Goal: Navigation & Orientation: Understand site structure

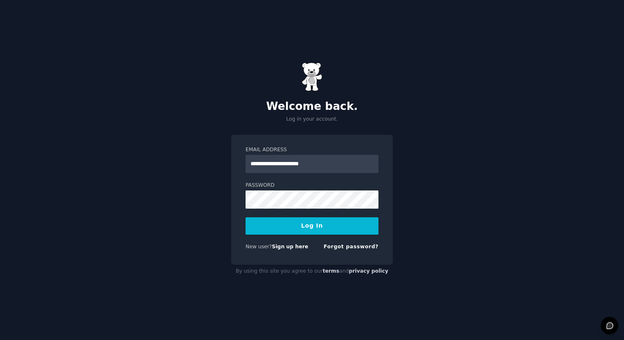
click at [246, 173] on div at bounding box center [246, 173] width 0 height 0
click at [417, 180] on div "**********" at bounding box center [312, 170] width 624 height 340
click at [331, 228] on button "Log In" at bounding box center [312, 225] width 133 height 17
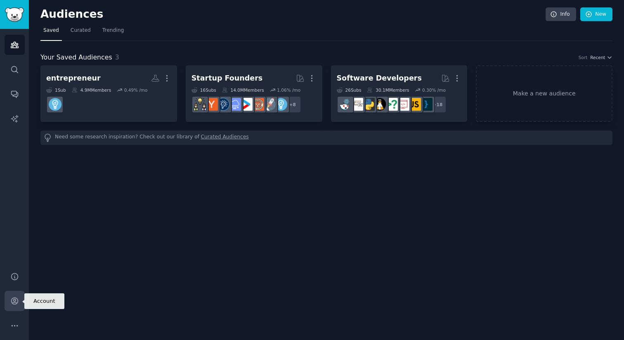
click at [16, 302] on icon "Sidebar" at bounding box center [14, 301] width 9 height 9
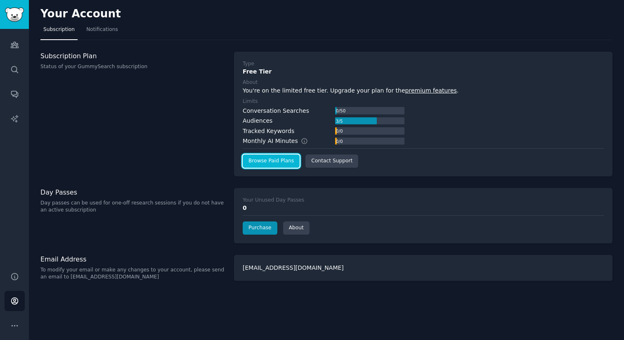
click at [276, 162] on link "Browse Paid Plans" at bounding box center [271, 160] width 57 height 13
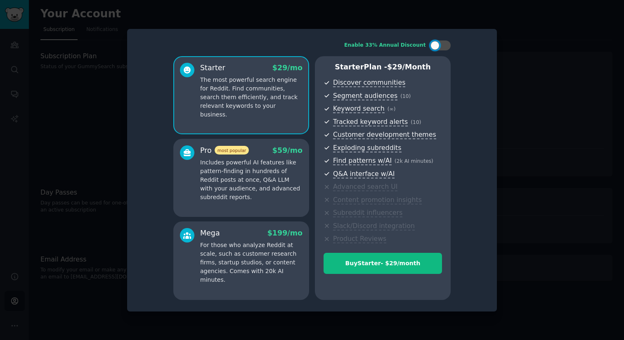
click at [518, 142] on div at bounding box center [312, 170] width 624 height 340
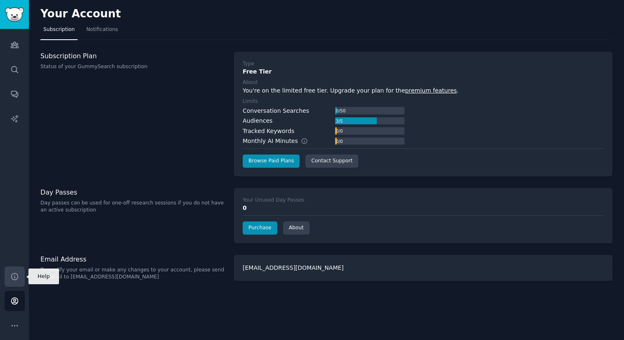
click at [16, 278] on icon "Sidebar" at bounding box center [14, 276] width 9 height 9
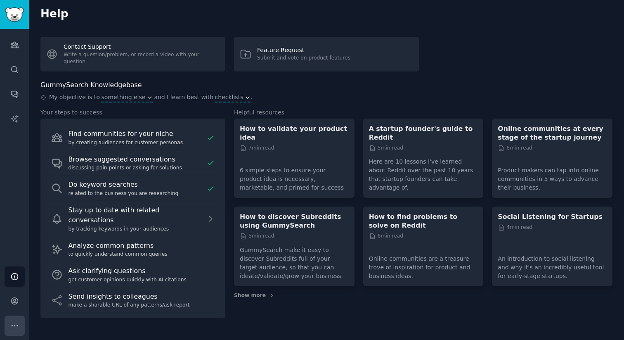
click at [14, 327] on icon "Sidebar" at bounding box center [14, 325] width 9 height 9
click at [17, 282] on link "Help" at bounding box center [15, 276] width 20 height 20
click at [17, 300] on icon "Sidebar" at bounding box center [14, 301] width 7 height 7
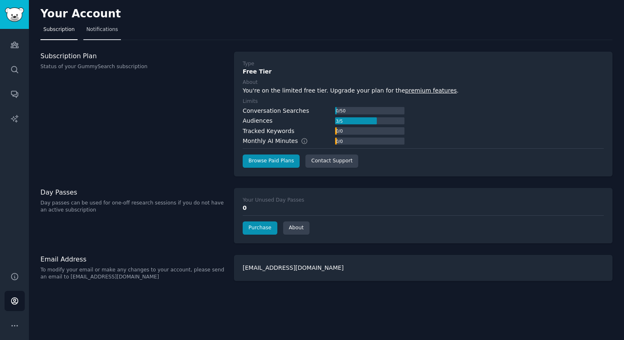
click at [104, 30] on span "Notifications" at bounding box center [102, 29] width 32 height 7
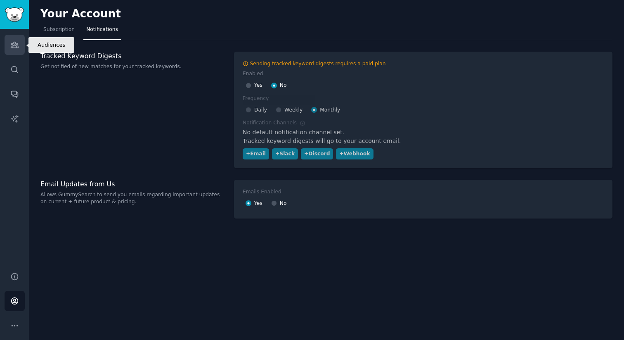
click at [12, 42] on icon "Sidebar" at bounding box center [14, 44] width 9 height 9
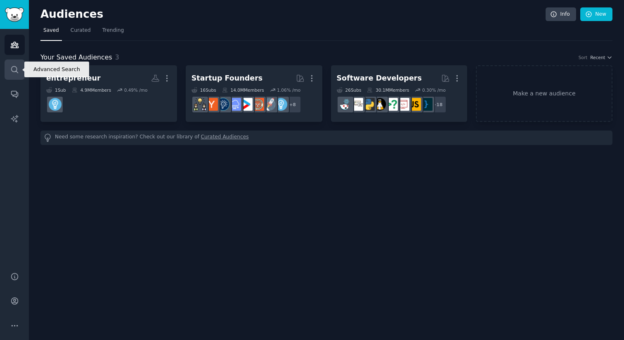
click at [19, 68] on link "Search" at bounding box center [15, 69] width 20 height 20
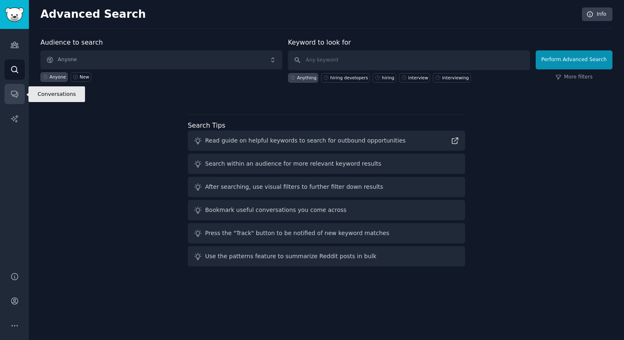
click at [24, 91] on link "Conversations" at bounding box center [15, 94] width 20 height 20
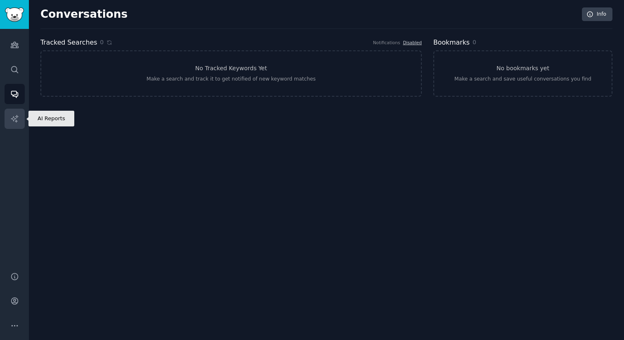
click at [22, 112] on link "AI Reports" at bounding box center [15, 119] width 20 height 20
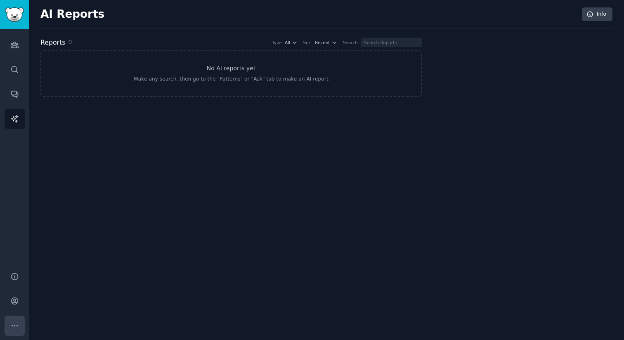
click at [9, 330] on button "More" at bounding box center [15, 326] width 20 height 20
